Goal: Information Seeking & Learning: Check status

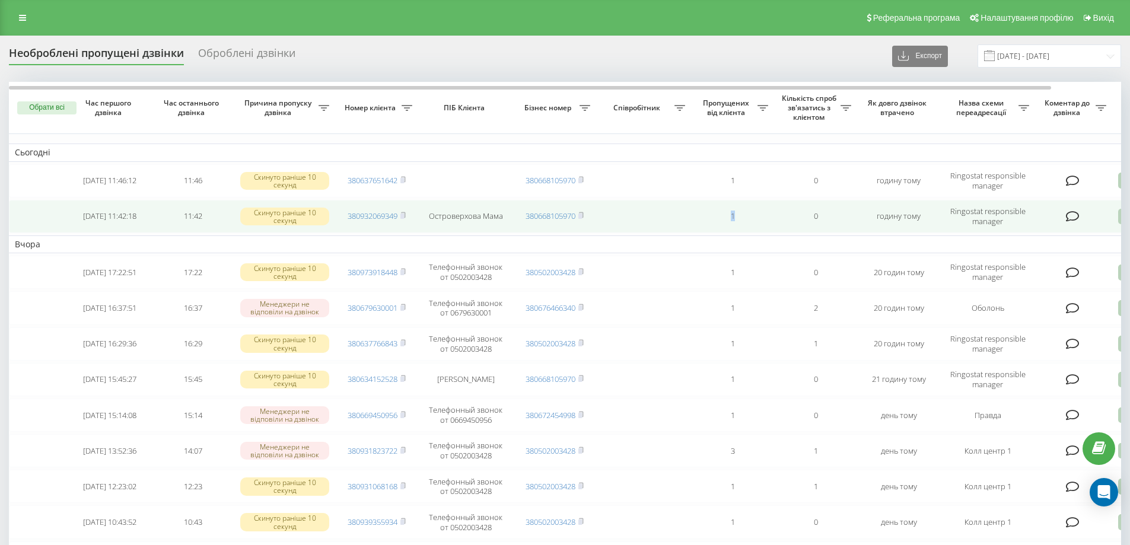
drag, startPoint x: 733, startPoint y: 214, endPoint x: 607, endPoint y: 222, distance: 126.6
click at [607, 222] on tr "[DATE] 11:42:18 11:42 Скинуто раніше 10 секунд 380932069349 [PERSON_NAME] Мама …" at bounding box center [602, 216] width 1186 height 33
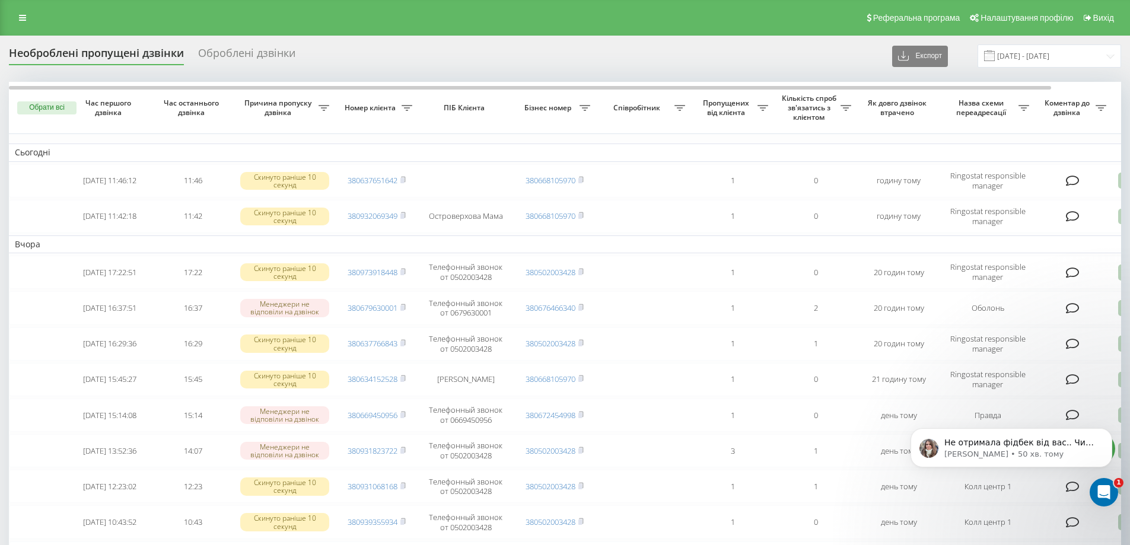
click at [705, 247] on td "Вчора" at bounding box center [602, 245] width 1186 height 18
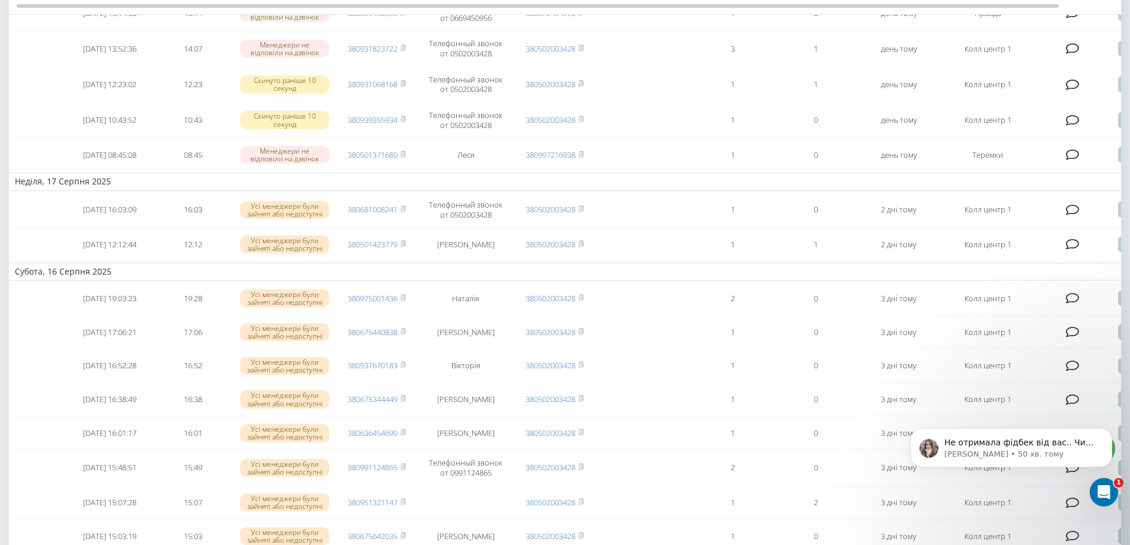
scroll to position [46, 0]
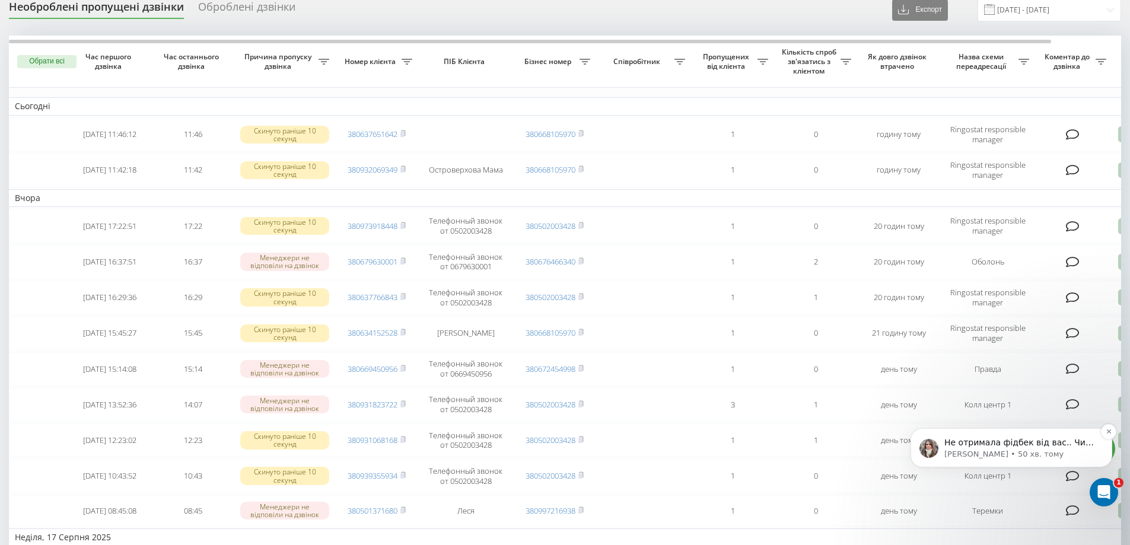
click at [1044, 441] on p "Не отримала фідбек від вас.. Чи потрібно наразі якісь зміни вносити по срм, чи …" at bounding box center [1020, 443] width 153 height 12
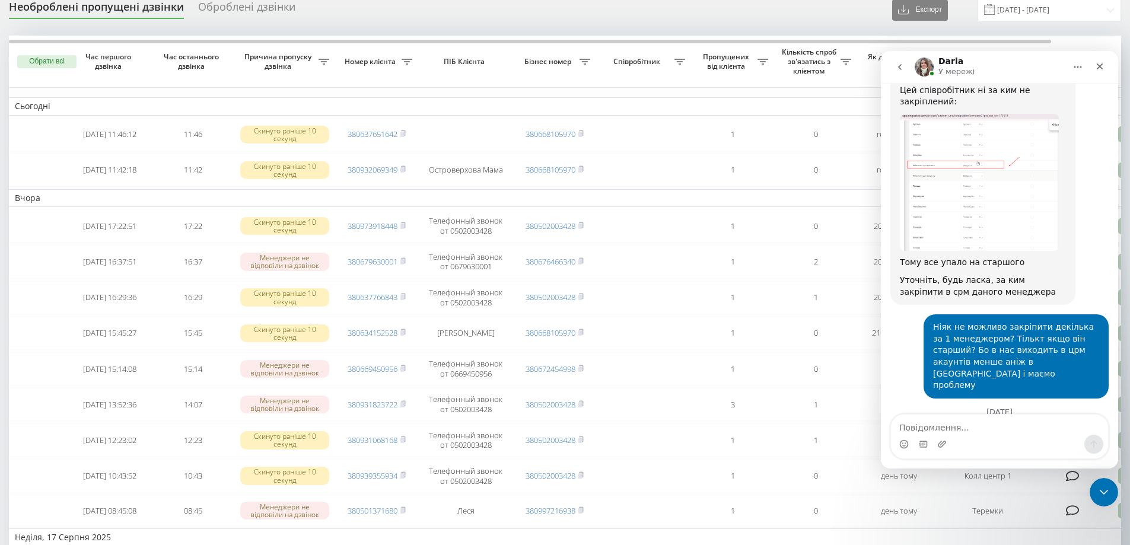
scroll to position [736, 0]
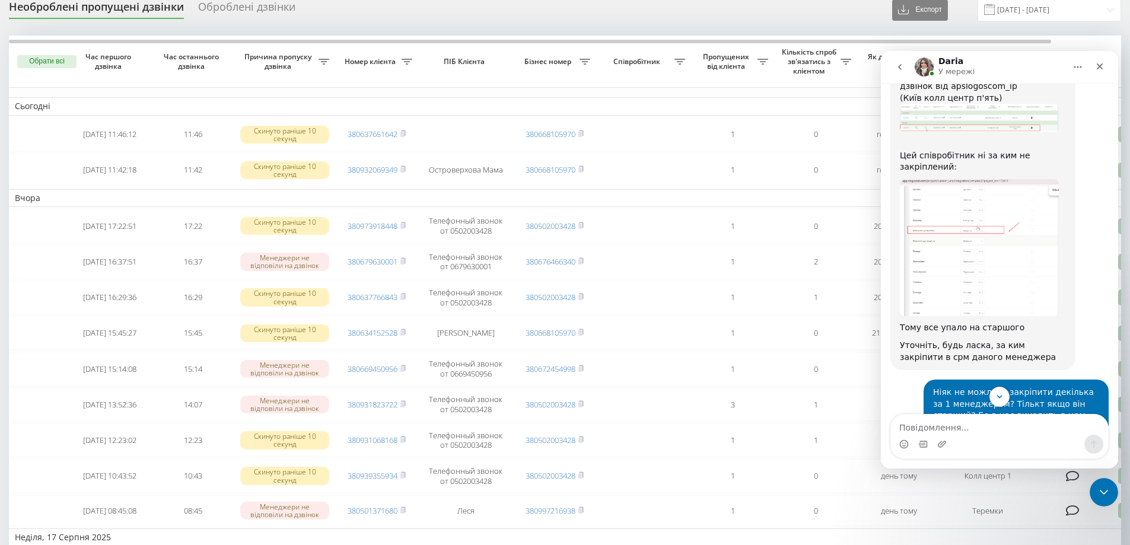
click at [971, 201] on img "Daria каже…" at bounding box center [979, 247] width 159 height 137
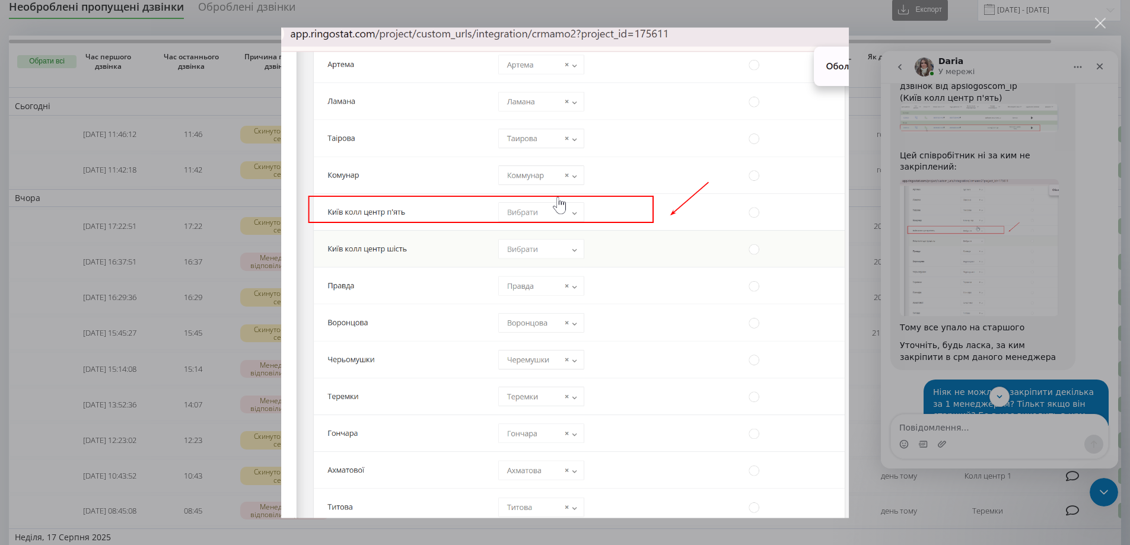
click at [1058, 107] on div "Месенджер Intercom" at bounding box center [565, 272] width 1130 height 545
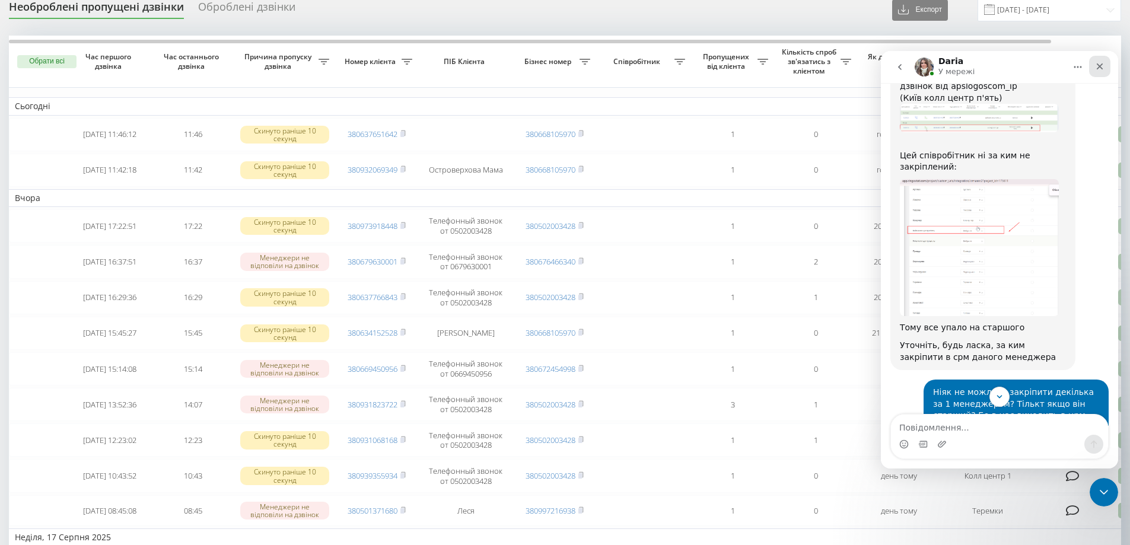
click at [1100, 66] on icon "Закрити" at bounding box center [1100, 66] width 7 height 7
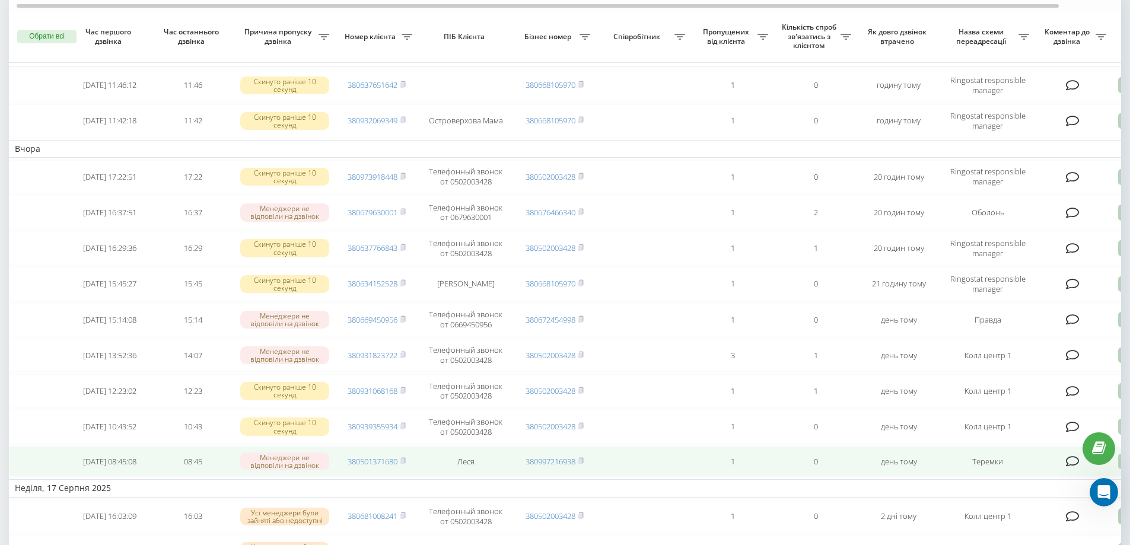
scroll to position [106, 0]
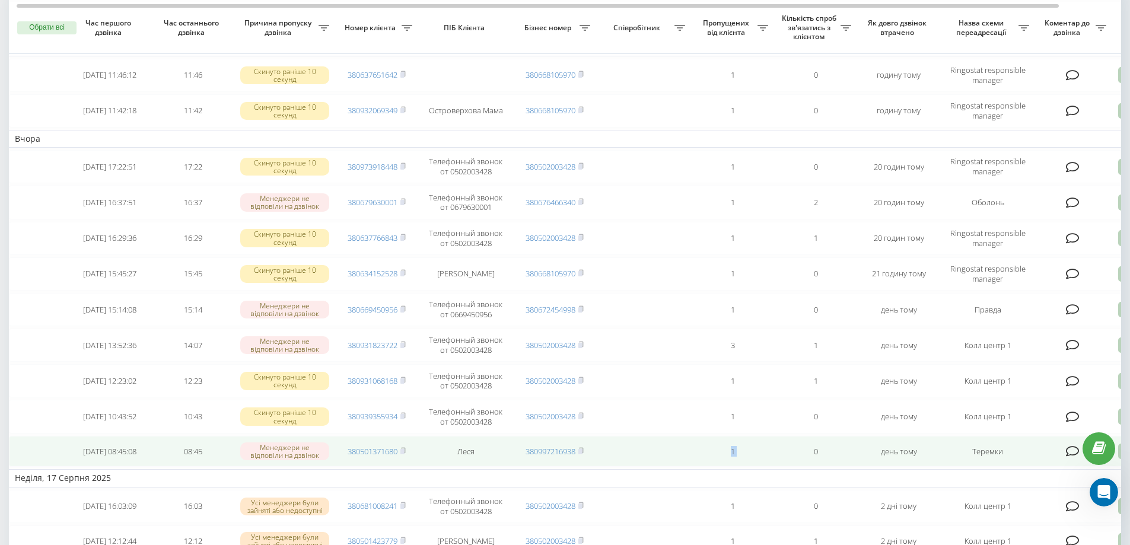
drag, startPoint x: 798, startPoint y: 456, endPoint x: 740, endPoint y: 446, distance: 58.5
click at [685, 447] on tr "[DATE] 08:45:08 08:45 Менеджери не відповіли на дзвінок 380501371680 [PERSON_NA…" at bounding box center [602, 451] width 1186 height 31
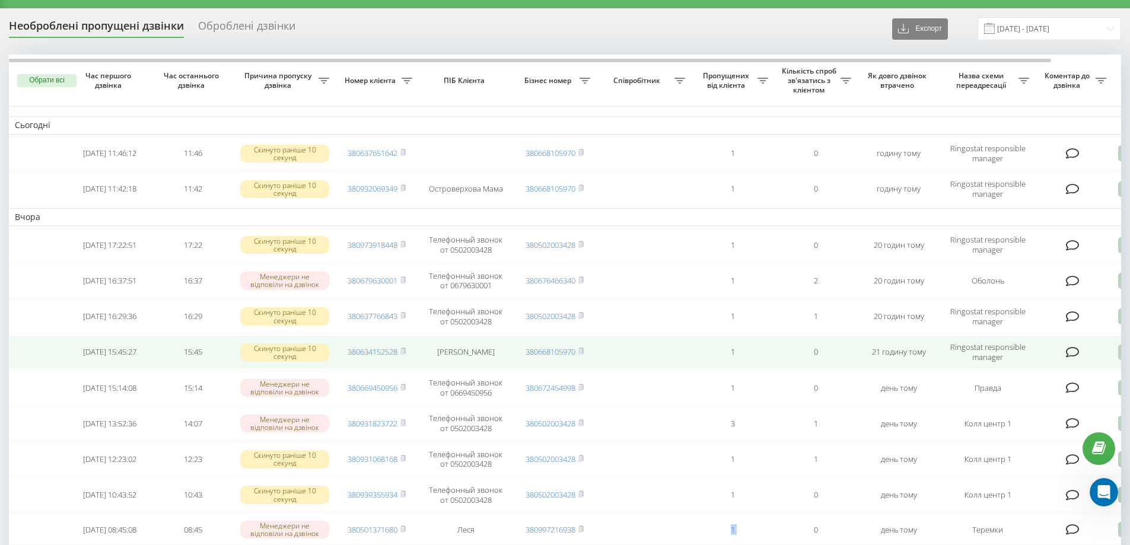
scroll to position [0, 0]
